Goal: Find specific page/section: Find specific page/section

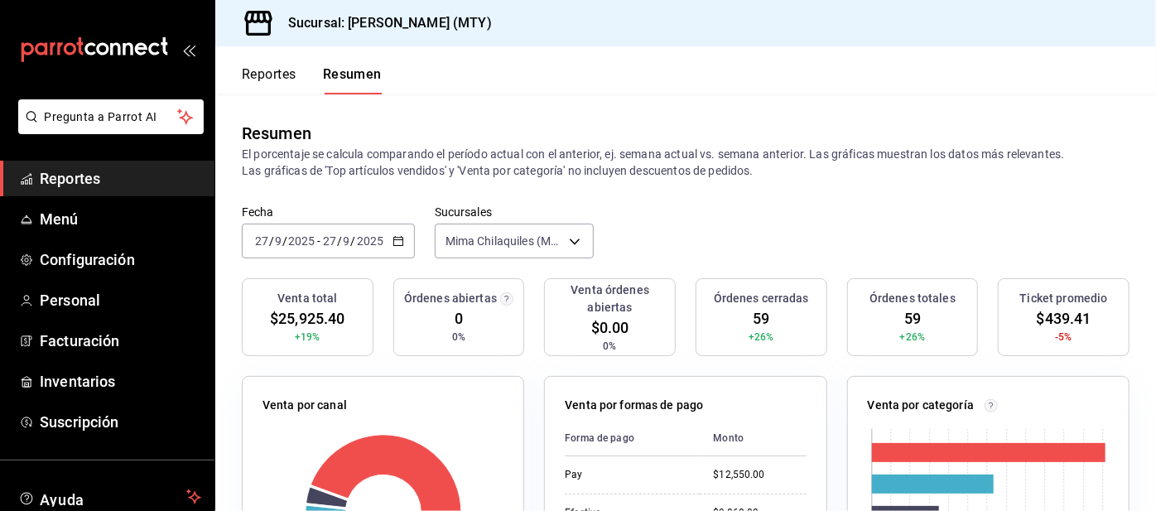
click at [252, 77] on button "Reportes" at bounding box center [269, 80] width 55 height 28
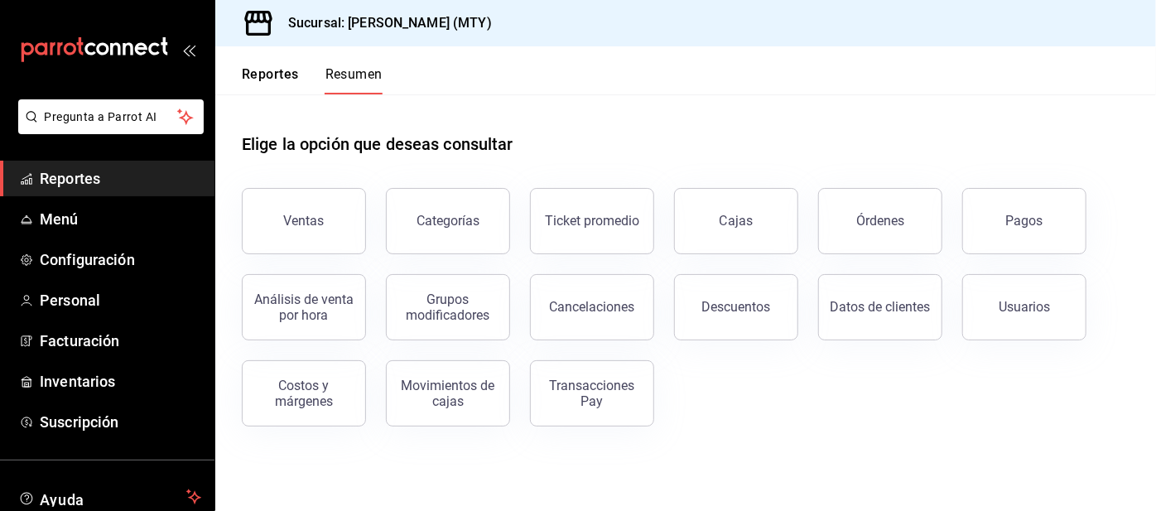
click at [262, 70] on button "Reportes" at bounding box center [270, 80] width 57 height 28
click at [1022, 228] on button "Pagos" at bounding box center [1024, 221] width 124 height 66
click at [1000, 248] on html "Pregunta a Parrot AI Reportes Menú Configuración Personal Facturación Inventari…" at bounding box center [578, 255] width 1156 height 511
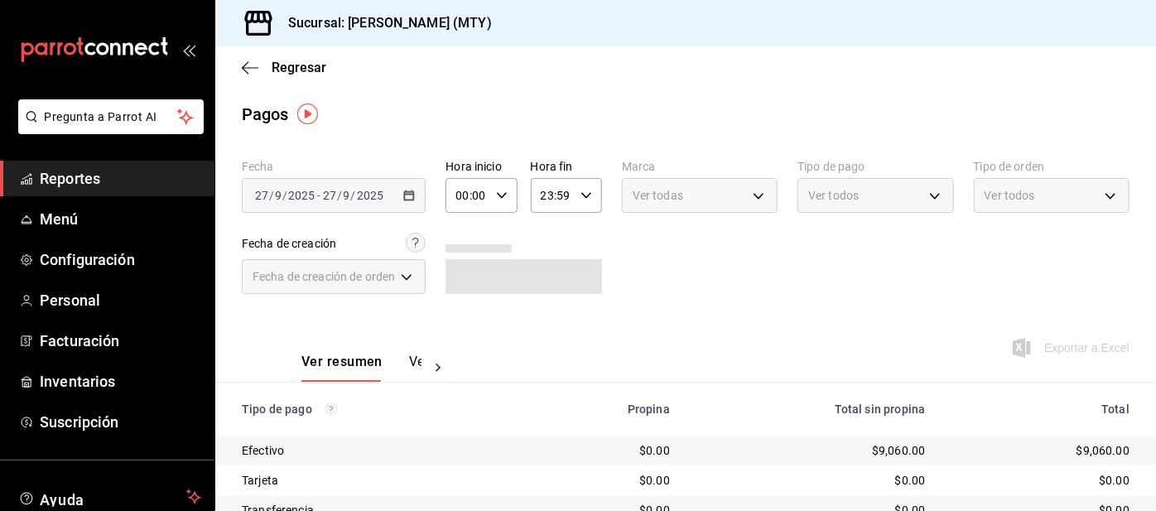
click at [859, 196] on span "Ver todos" at bounding box center [833, 195] width 51 height 17
click at [801, 192] on body "Pregunta a Parrot AI Reportes Menú Configuración Personal Facturación Inventari…" at bounding box center [578, 255] width 1156 height 511
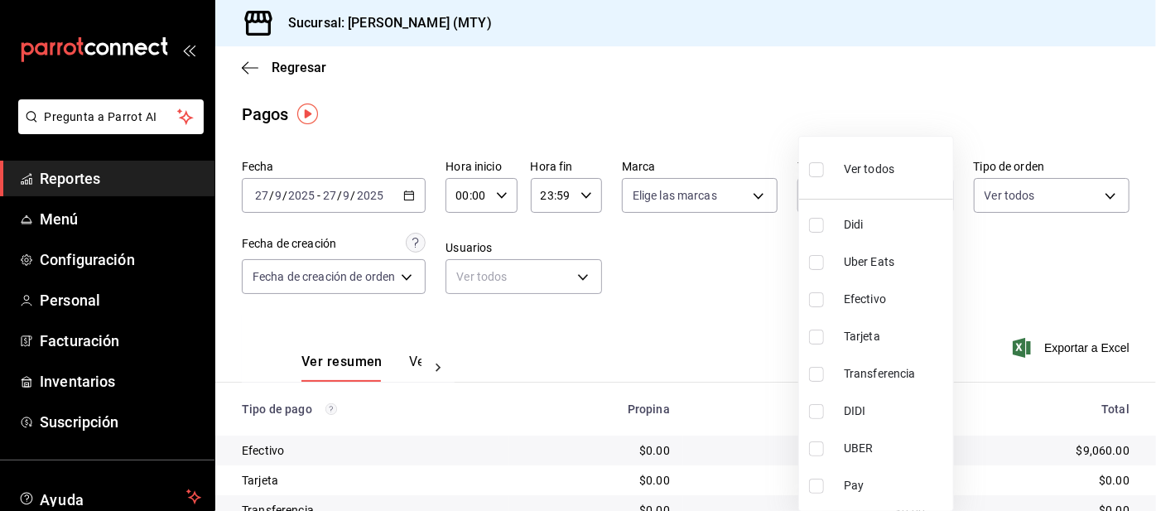
click at [797, 225] on div at bounding box center [578, 255] width 1156 height 511
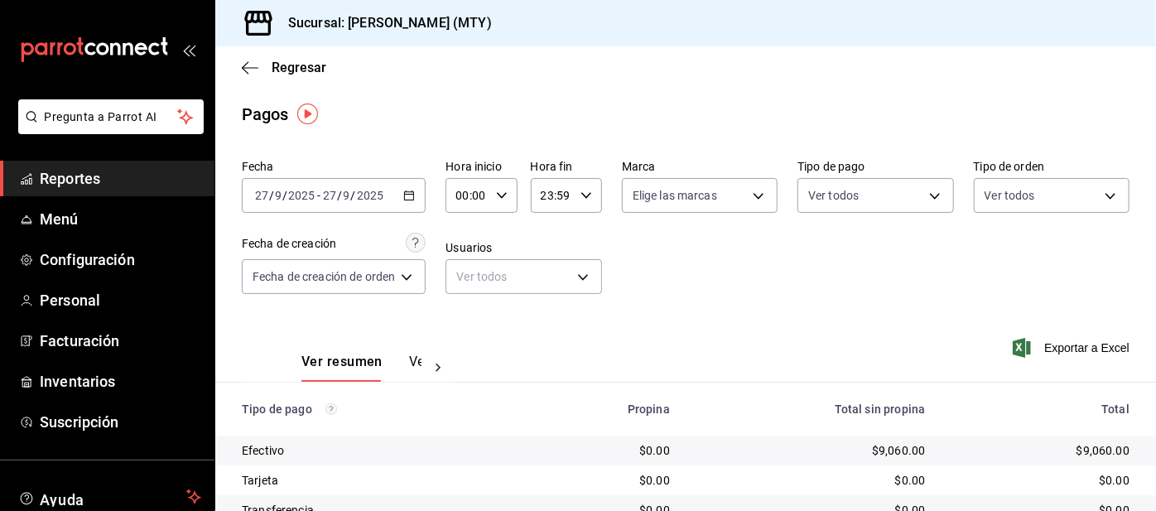
click at [803, 192] on body "Pregunta a Parrot AI Reportes Menú Configuración Personal Facturación Inventari…" at bounding box center [578, 255] width 1156 height 511
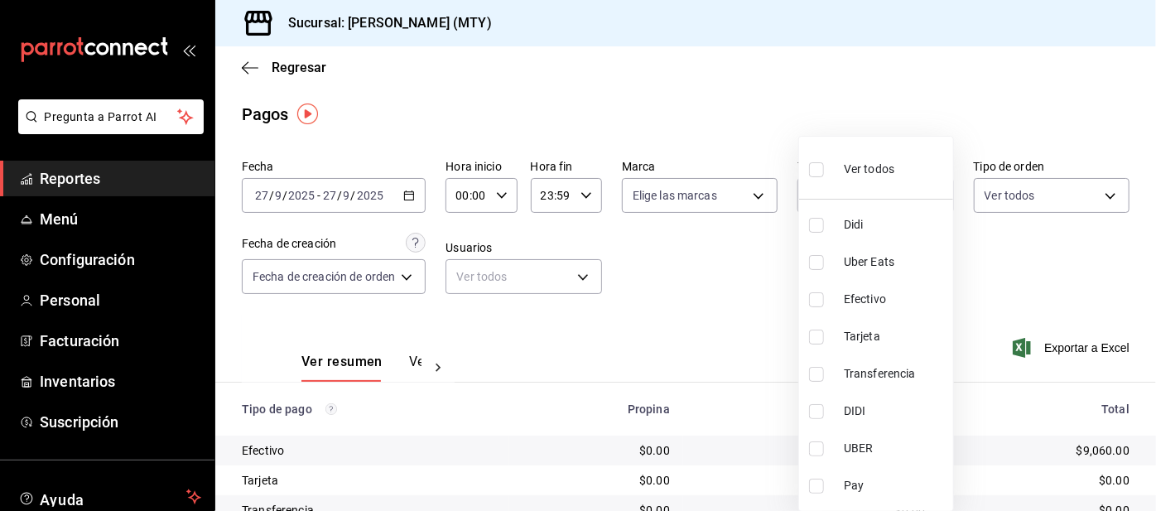
click at [804, 225] on li "Didi" at bounding box center [876, 224] width 154 height 37
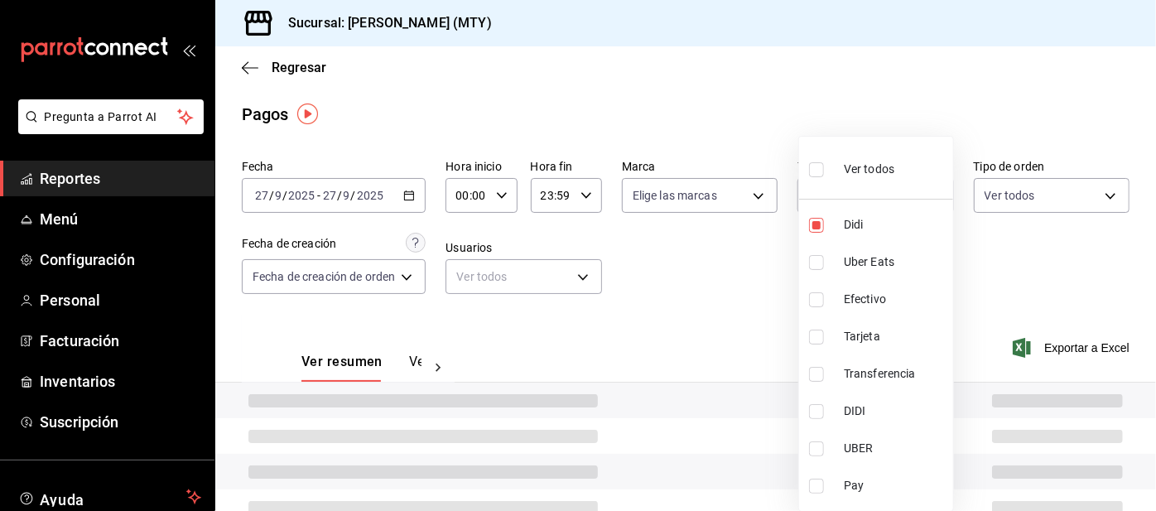
type input "ac2aad4e-3626-4df0-8b49-5bb49559922d"
checkbox input "true"
click at [822, 263] on input "checkbox" at bounding box center [816, 262] width 15 height 15
checkbox input "true"
type input "ac2aad4e-3626-4df0-8b49-5bb49559922d,3386c666-a0b3-47d5-beef-c54dce93463a"
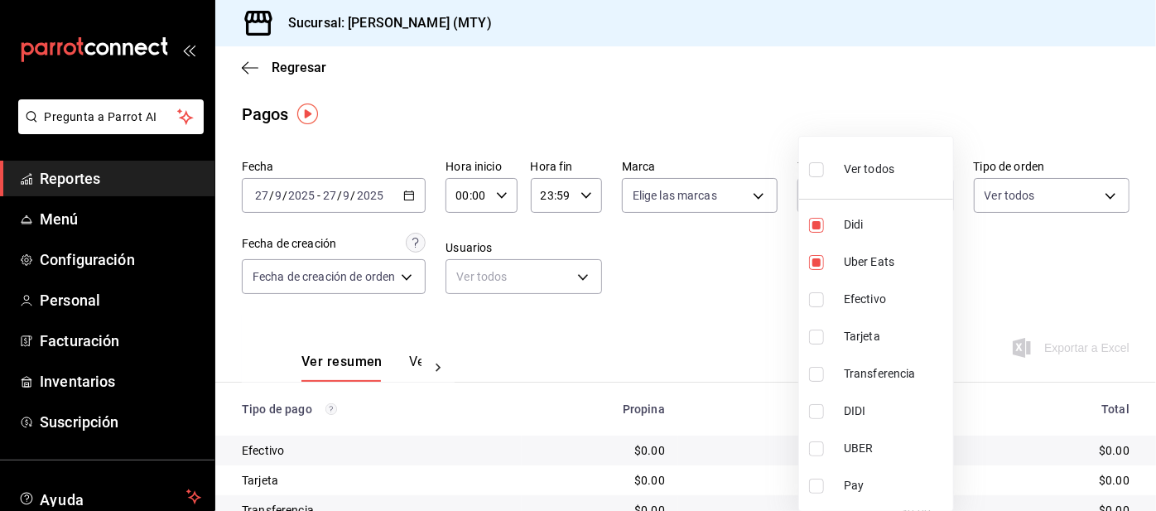
click at [822, 490] on input "checkbox" at bounding box center [816, 486] width 15 height 15
checkbox input "true"
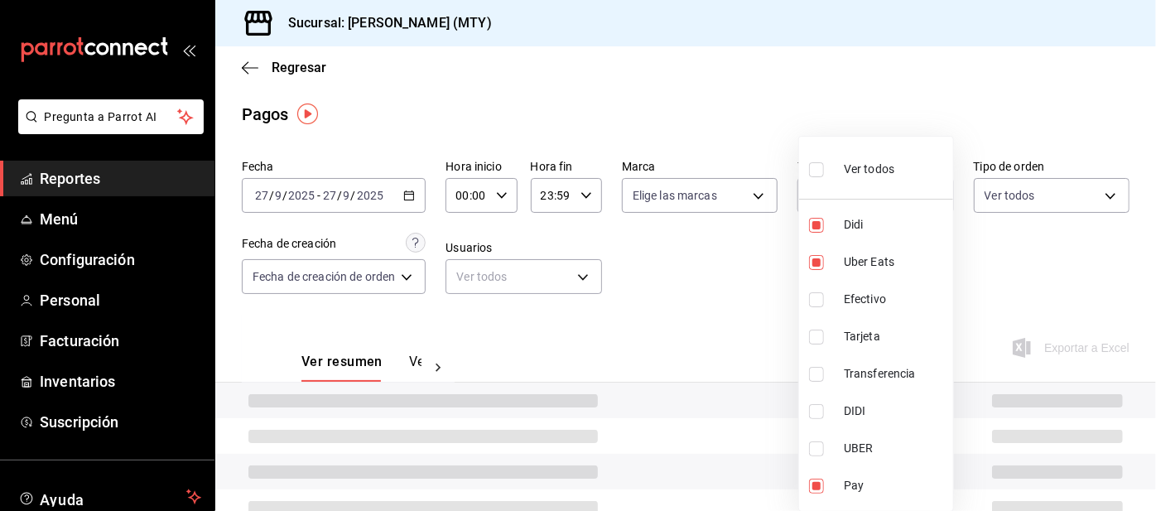
type input "ac2aad4e-3626-4df0-8b49-5bb49559922d,3386c666-a0b3-47d5-beef-c54dce93463a,f6d9e…"
click at [723, 336] on div at bounding box center [578, 255] width 1156 height 511
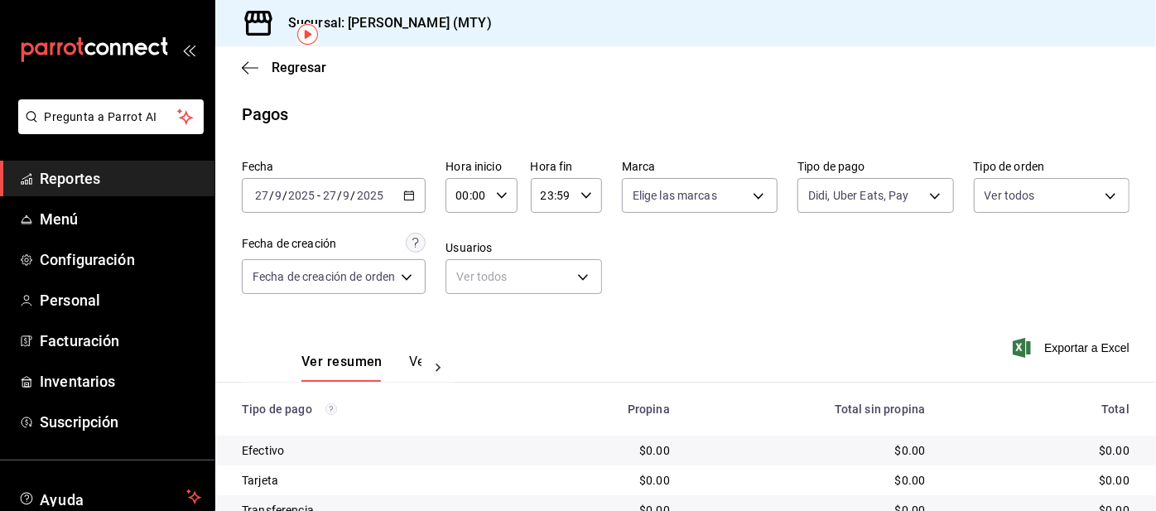
click at [119, 190] on link "Reportes" at bounding box center [107, 179] width 215 height 36
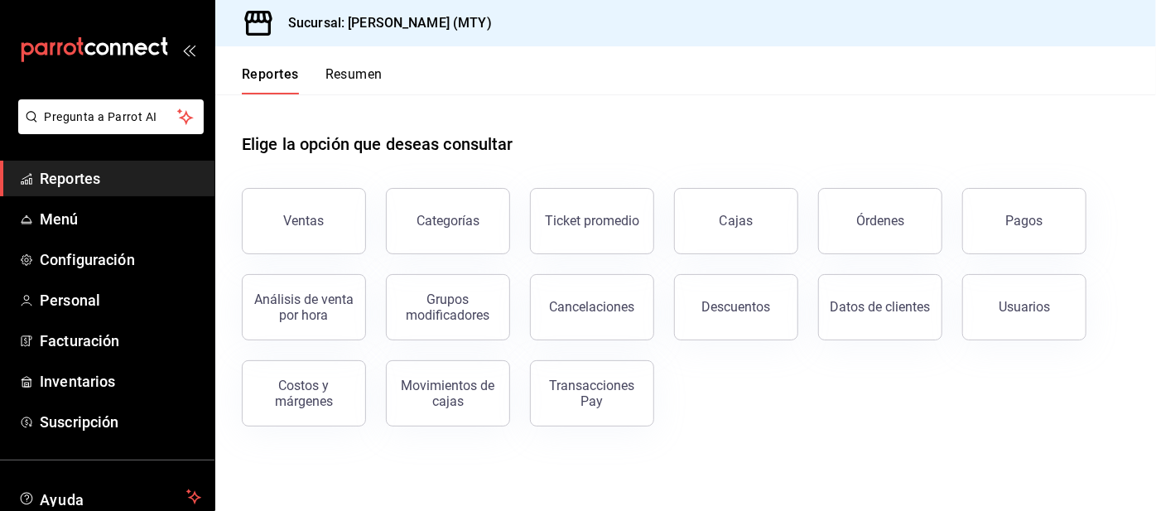
click at [364, 94] on div "Elige la opción que deseas consultar" at bounding box center [686, 131] width 888 height 74
click at [359, 86] on button "Resumen" at bounding box center [354, 80] width 57 height 28
